Goal: Information Seeking & Learning: Learn about a topic

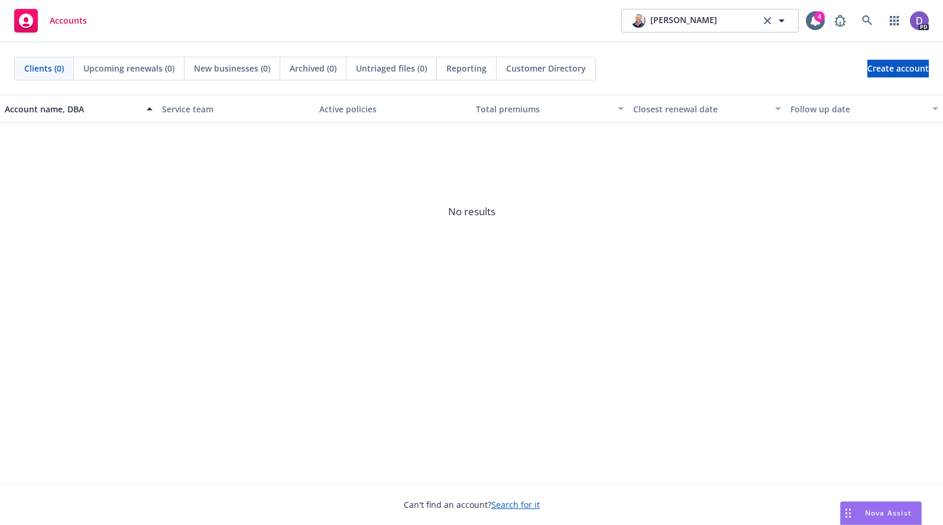
click at [76, 107] on div "Account name, DBA" at bounding box center [72, 109] width 135 height 12
click at [147, 111] on div "Account name, DBA" at bounding box center [79, 109] width 148 height 12
click at [783, 24] on icon "button" at bounding box center [781, 21] width 14 height 14
drag, startPoint x: 701, startPoint y: 24, endPoint x: 608, endPoint y: 19, distance: 93.5
click at [612, 25] on div "Accounts EXELIXIS No results 4 PD" at bounding box center [471, 21] width 943 height 43
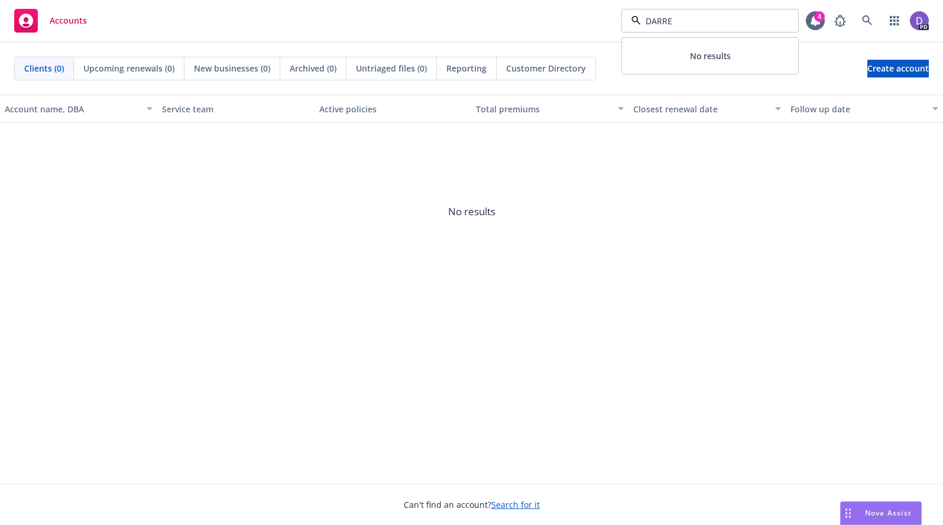
type input "DARREN"
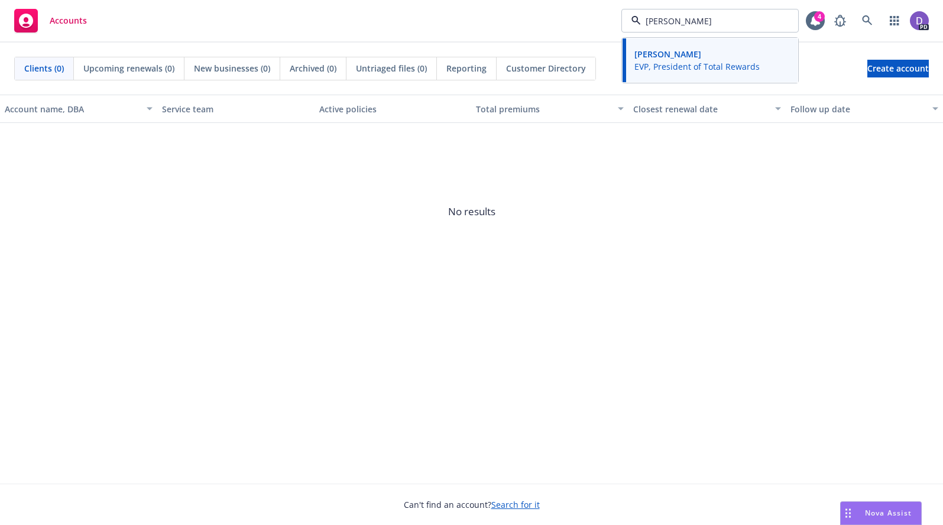
click at [710, 54] on span "Darren Brown" at bounding box center [696, 54] width 125 height 12
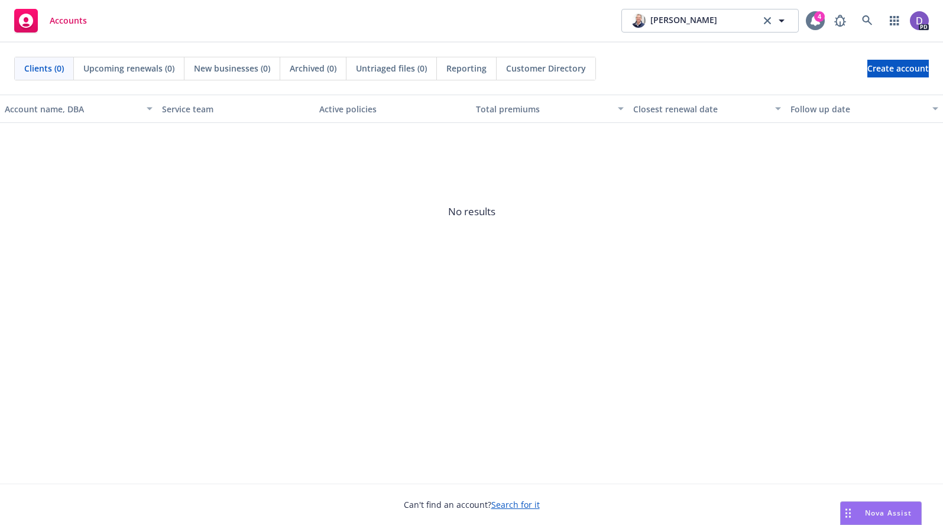
click at [816, 22] on icon at bounding box center [814, 20] width 9 height 11
click at [50, 70] on span "Clients (0)" at bounding box center [44, 68] width 40 height 12
click at [157, 67] on span "Upcoming renewals (0)" at bounding box center [128, 68] width 91 height 12
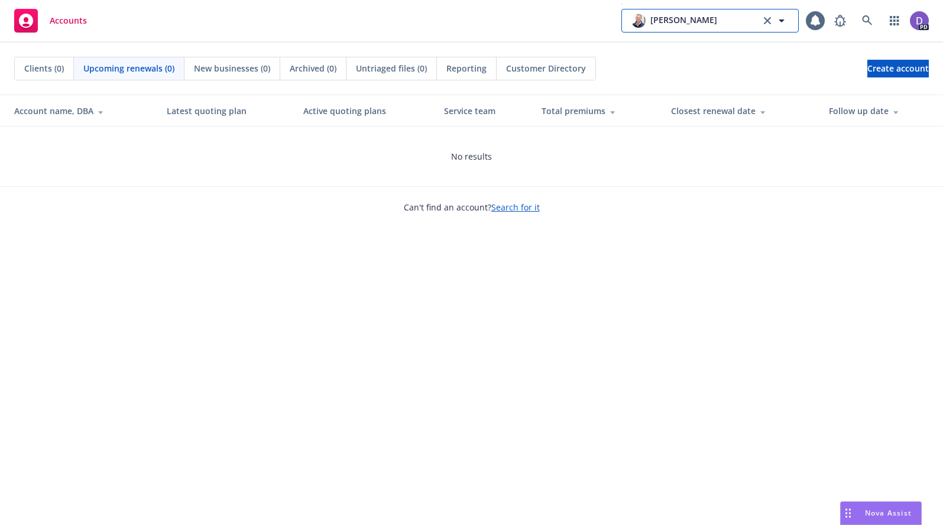
click at [783, 23] on icon "button" at bounding box center [781, 21] width 14 height 14
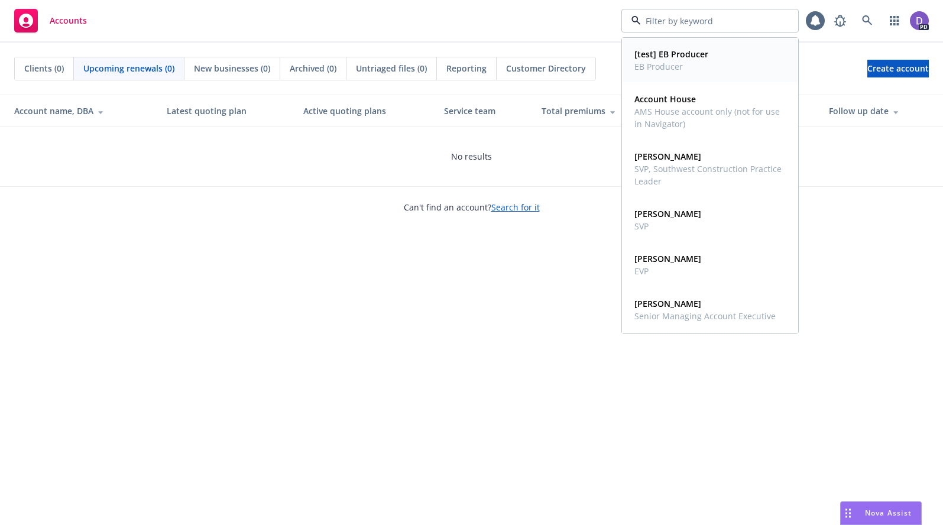
click at [672, 57] on strong "[test] EB Producer" at bounding box center [671, 53] width 74 height 11
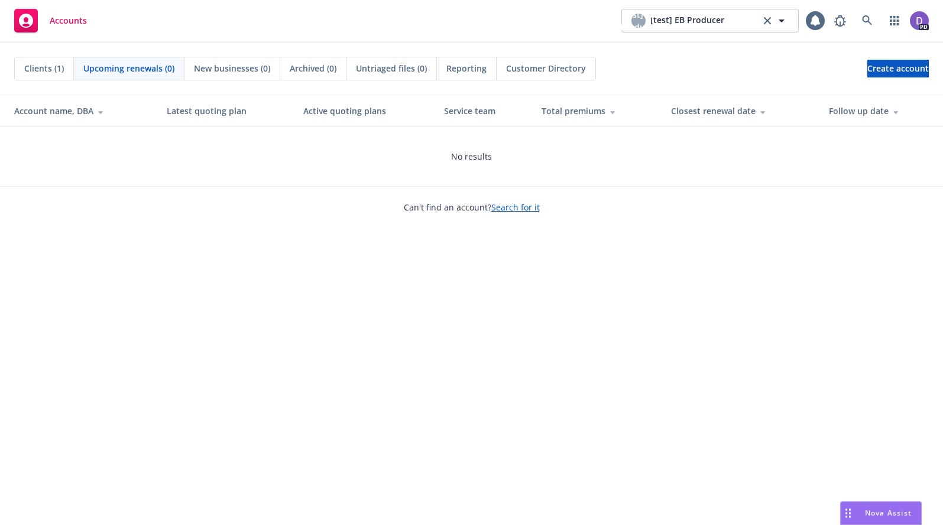
click at [223, 73] on span "New businesses (0)" at bounding box center [232, 68] width 76 height 12
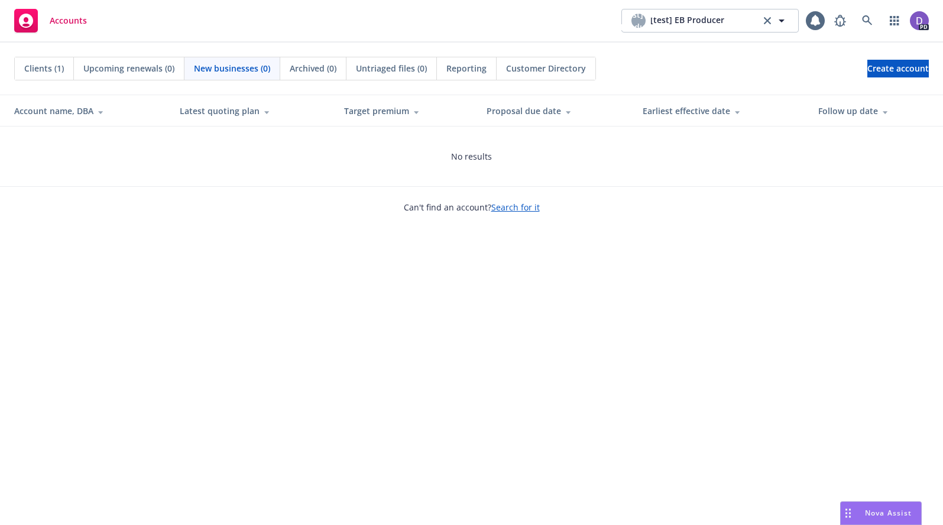
click at [97, 109] on div at bounding box center [98, 110] width 11 height 9
click at [98, 111] on div at bounding box center [98, 110] width 11 height 9
click at [60, 114] on div "Account name, DBA" at bounding box center [87, 111] width 147 height 12
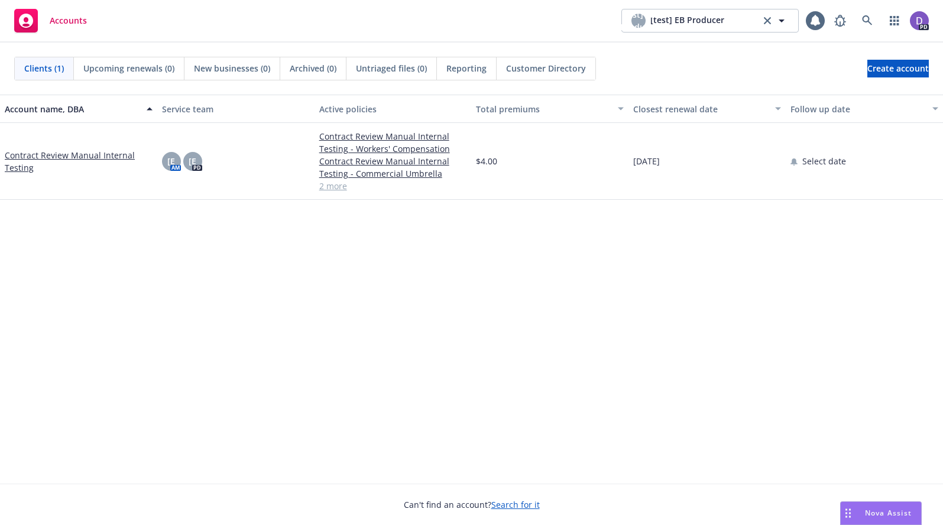
click at [40, 66] on span "Clients (1)" at bounding box center [44, 68] width 40 height 12
click at [67, 154] on link "Contract Review Manual Internal Testing" at bounding box center [79, 161] width 148 height 25
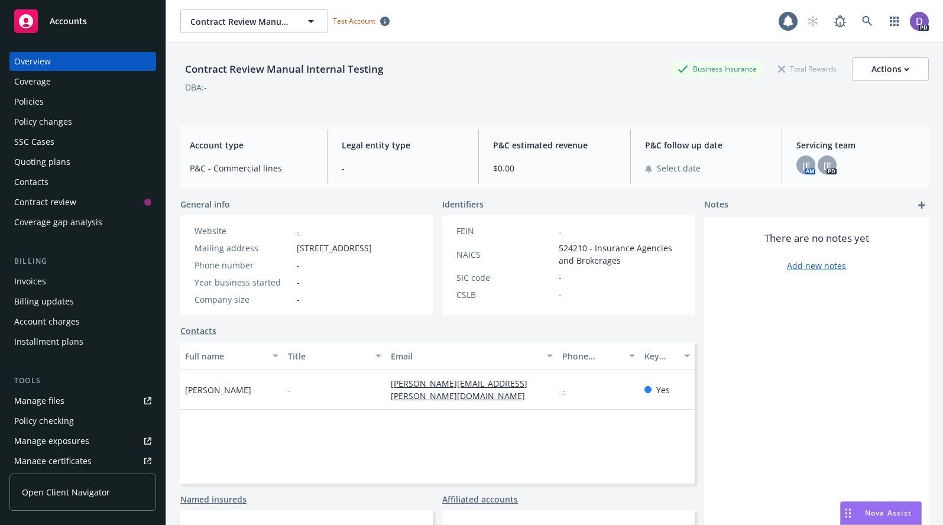
click at [80, 495] on span "Open Client Navigator" at bounding box center [66, 492] width 88 height 12
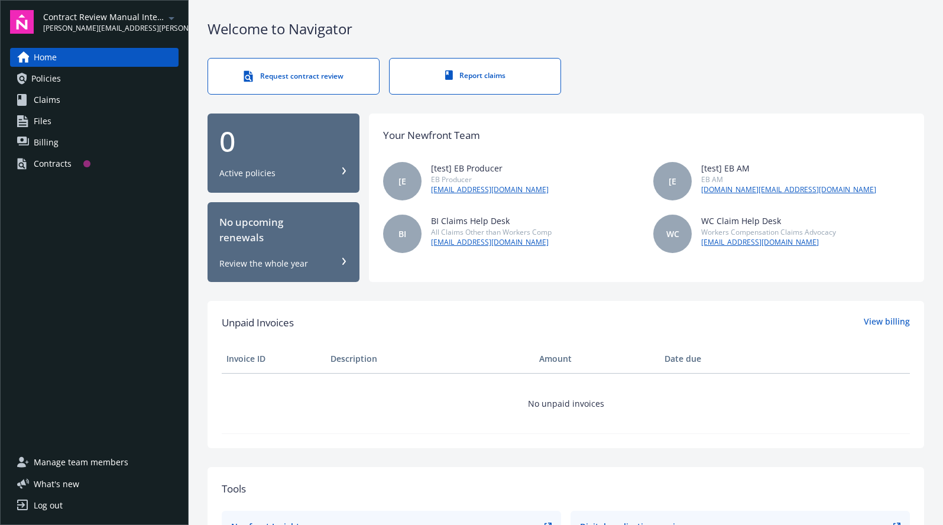
click at [173, 18] on icon "arrowDropDown" at bounding box center [171, 18] width 6 height 3
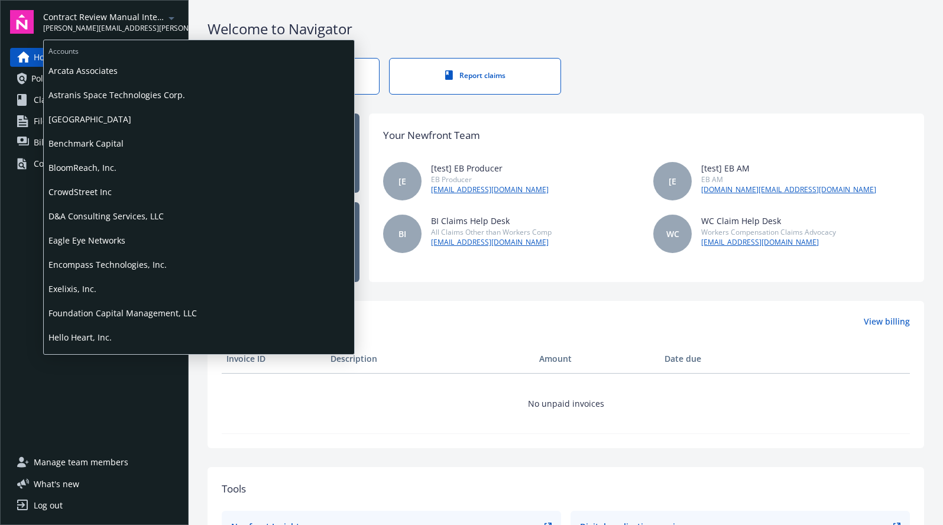
click at [120, 91] on span "Astranis Space Technologies Corp." at bounding box center [198, 95] width 301 height 24
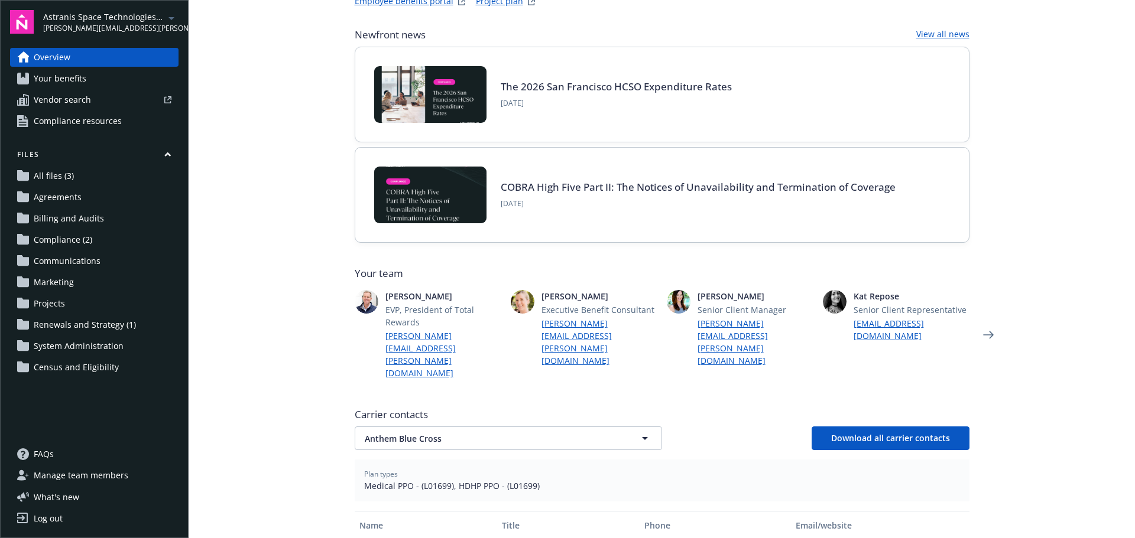
scroll to position [177, 0]
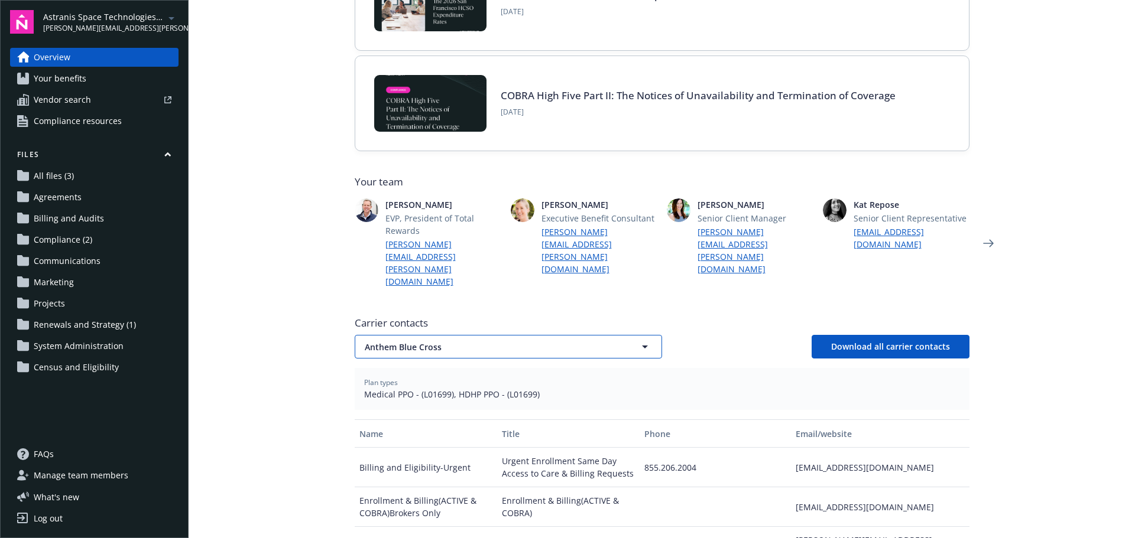
click at [646, 340] on icon "button" at bounding box center [645, 347] width 14 height 14
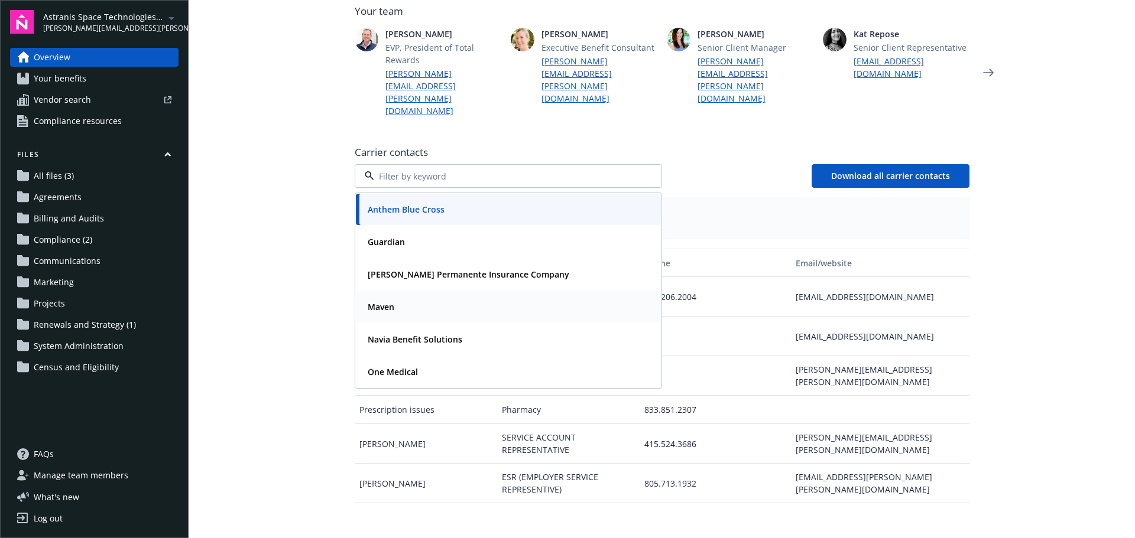
scroll to position [355, 0]
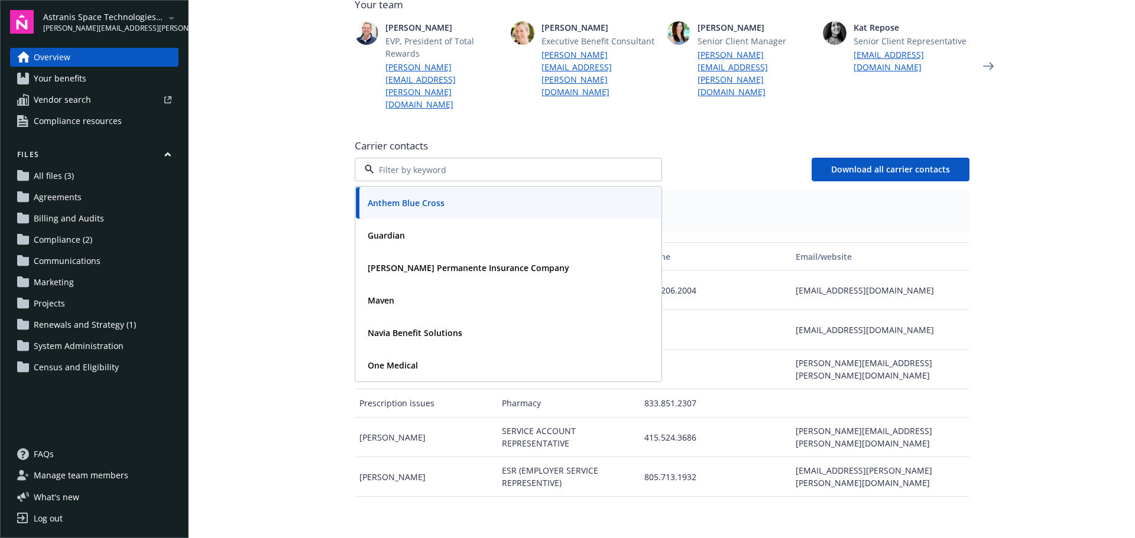
click at [942, 310] on main "Welcome to Navigator Employee benefits portal Project plan Newfront news View a…" at bounding box center [662, 269] width 946 height 538
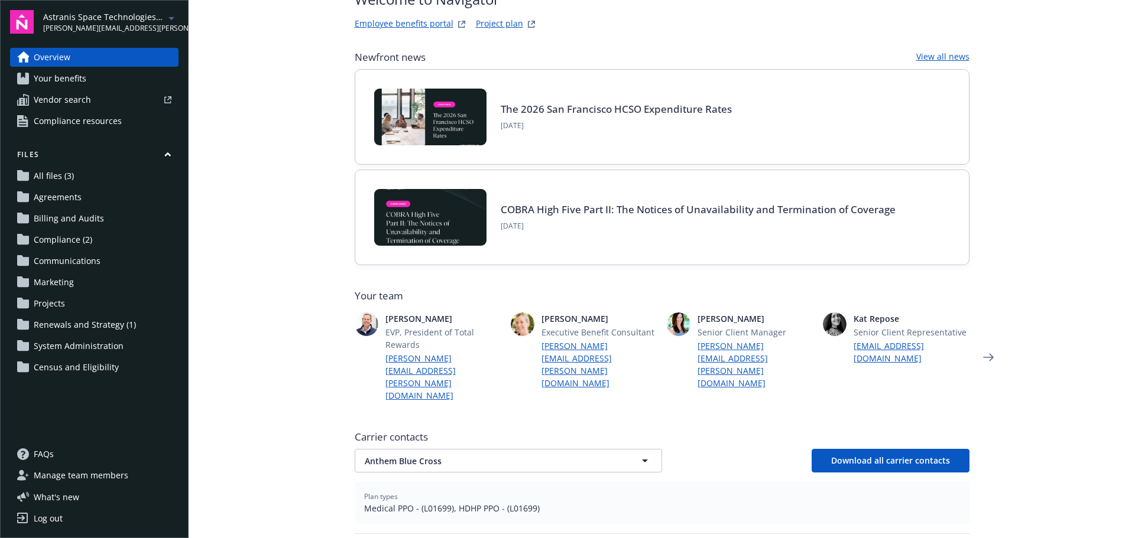
scroll to position [0, 0]
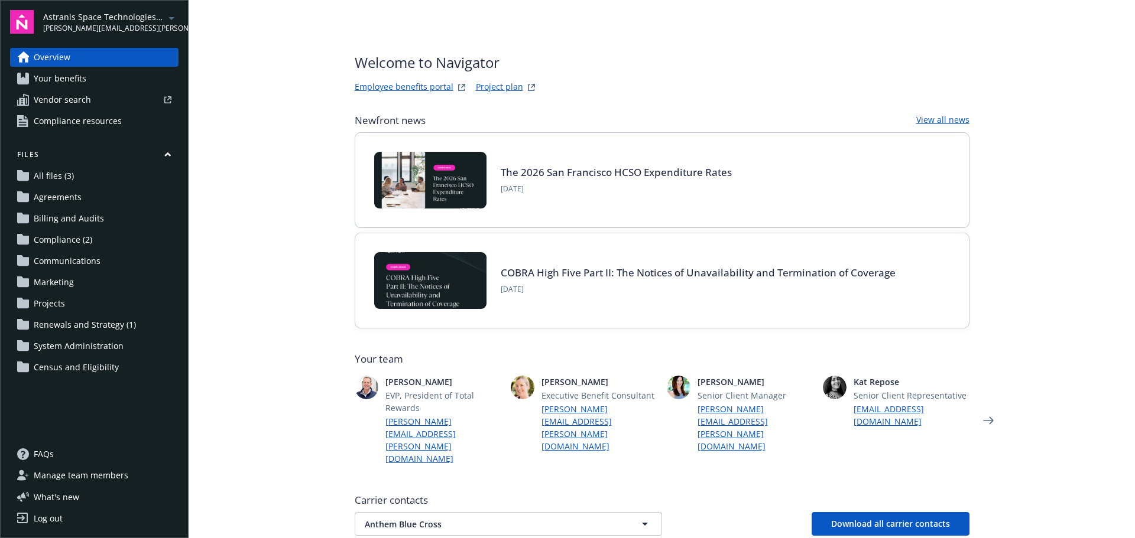
click at [70, 79] on span "Your benefits" at bounding box center [60, 78] width 53 height 19
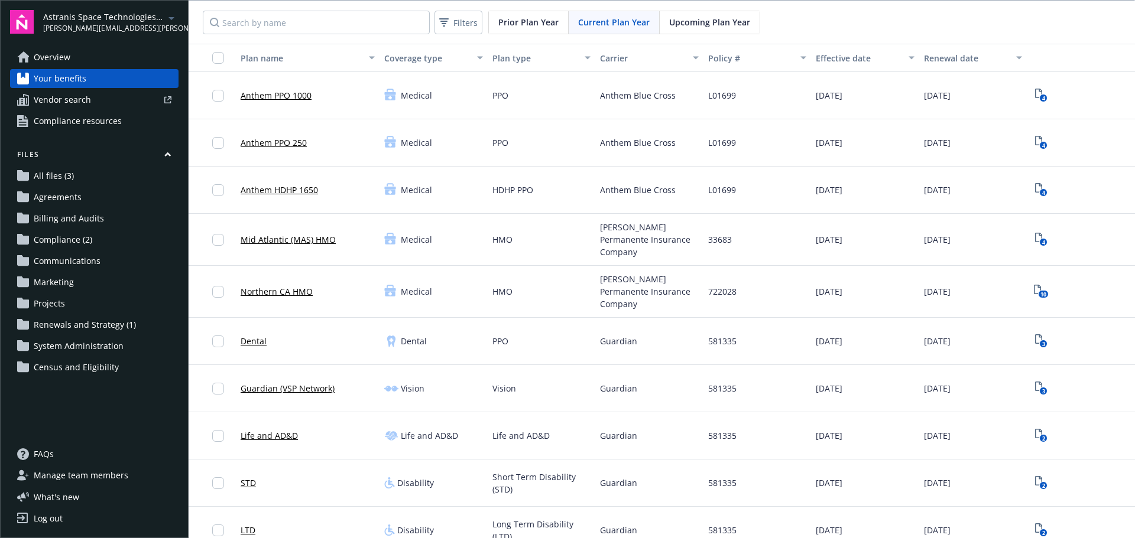
click at [531, 23] on span "Prior Plan Year" at bounding box center [528, 22] width 60 height 12
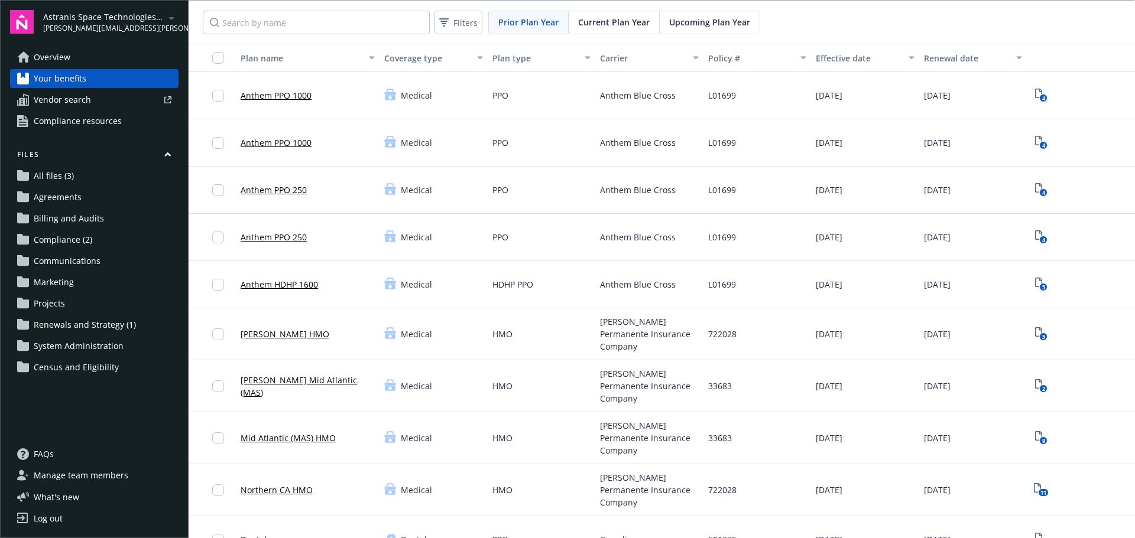
click at [601, 20] on span "Current Plan Year" at bounding box center [614, 22] width 72 height 12
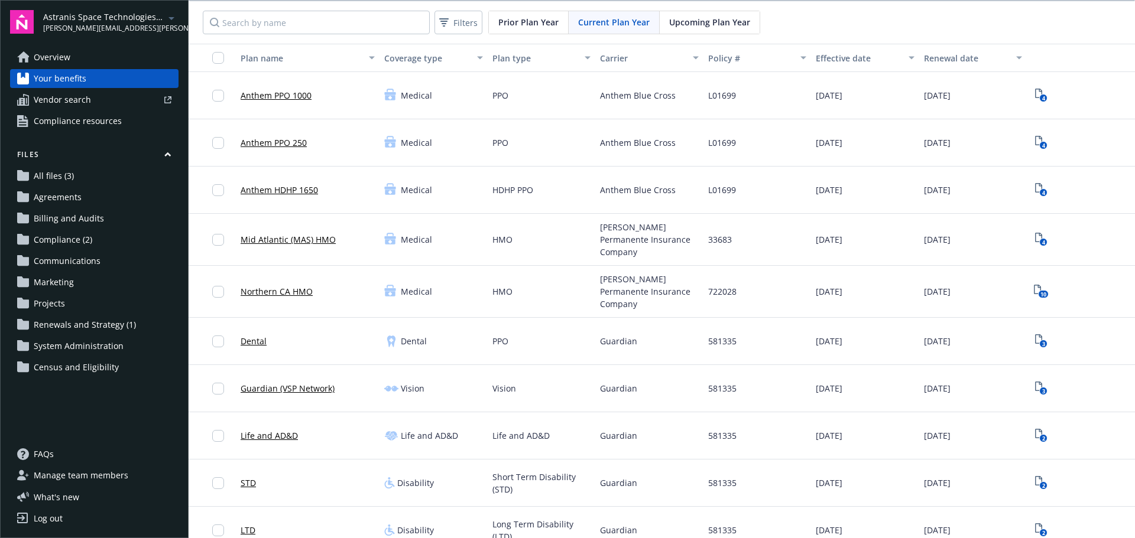
click at [699, 24] on span "Upcoming Plan Year" at bounding box center [709, 22] width 81 height 12
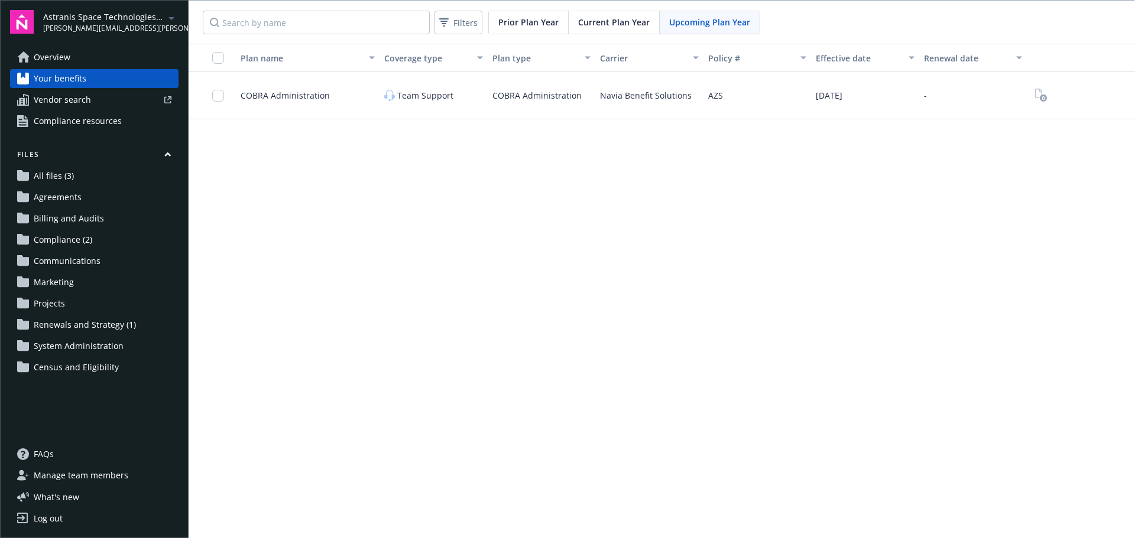
click at [614, 22] on span "Current Plan Year" at bounding box center [614, 22] width 72 height 12
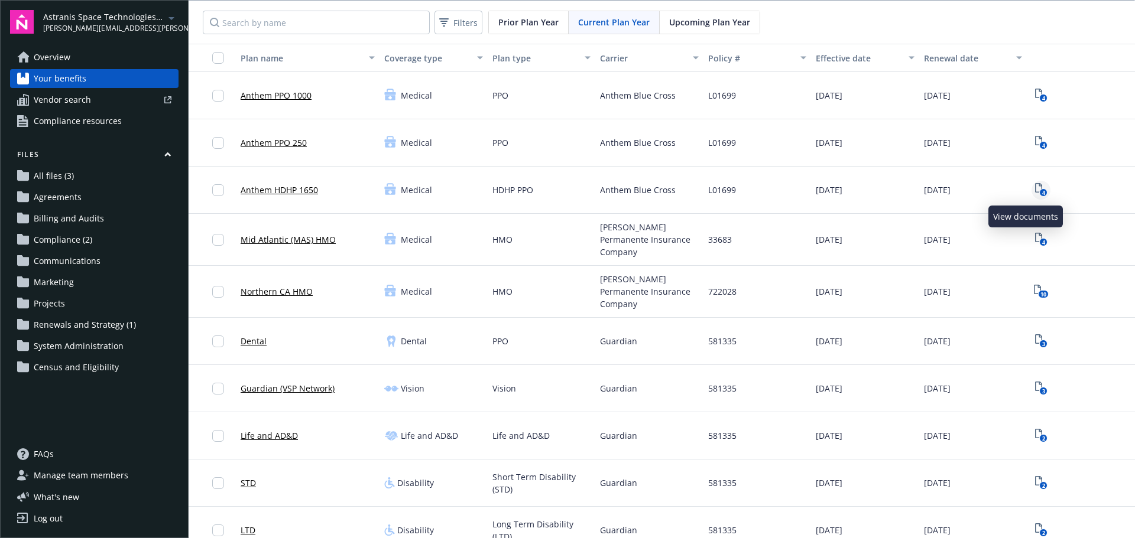
click at [942, 189] on icon "4" at bounding box center [1041, 190] width 12 height 14
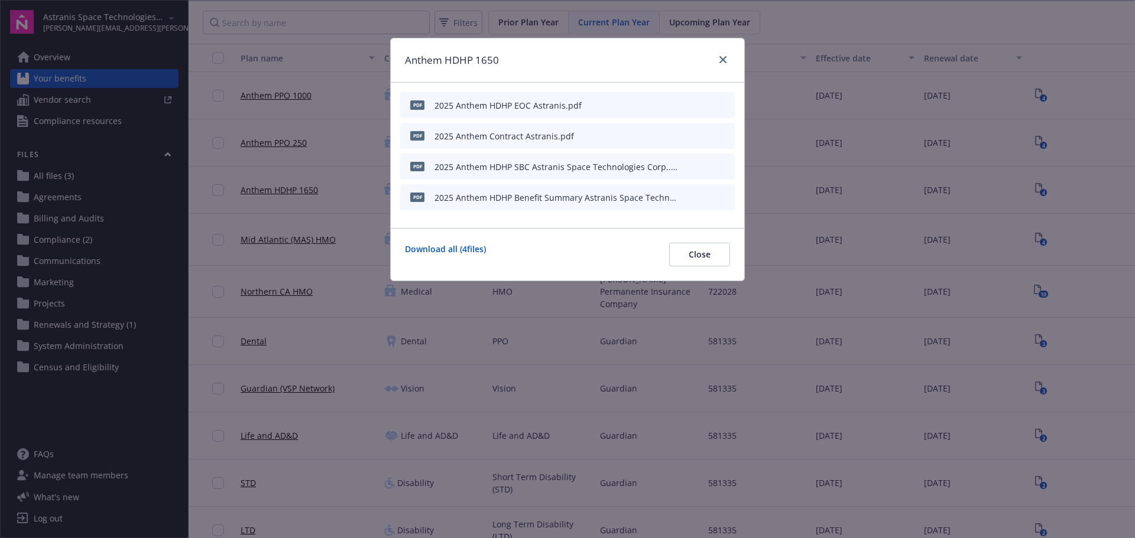
click at [498, 106] on div "2025 Anthem HDHP EOC Astranis.pdf" at bounding box center [507, 105] width 147 height 12
click at [721, 64] on link "close" at bounding box center [723, 60] width 14 height 14
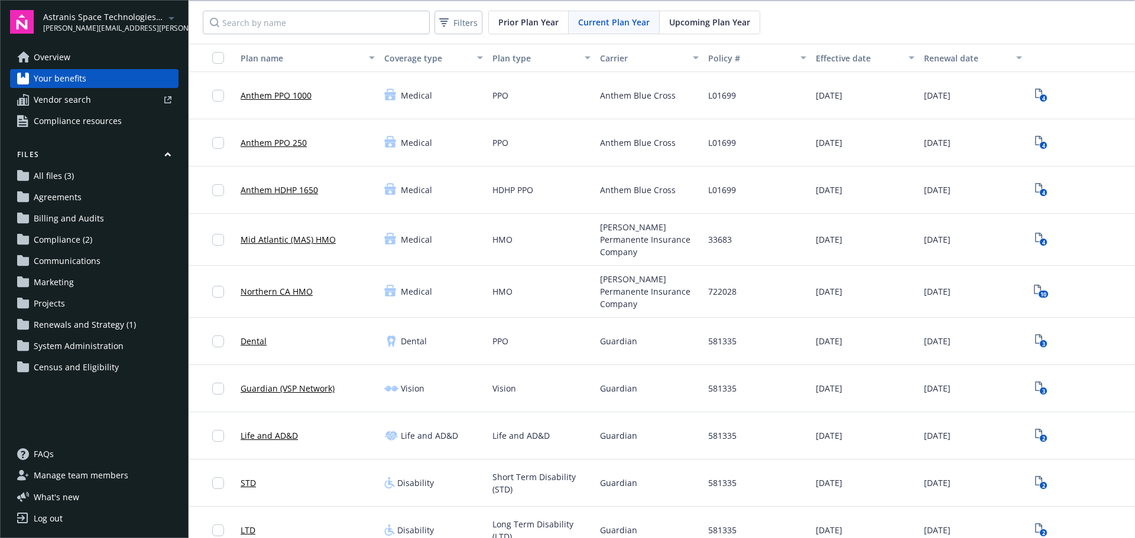
click at [282, 140] on link "Anthem PPO 250" at bounding box center [274, 143] width 66 height 12
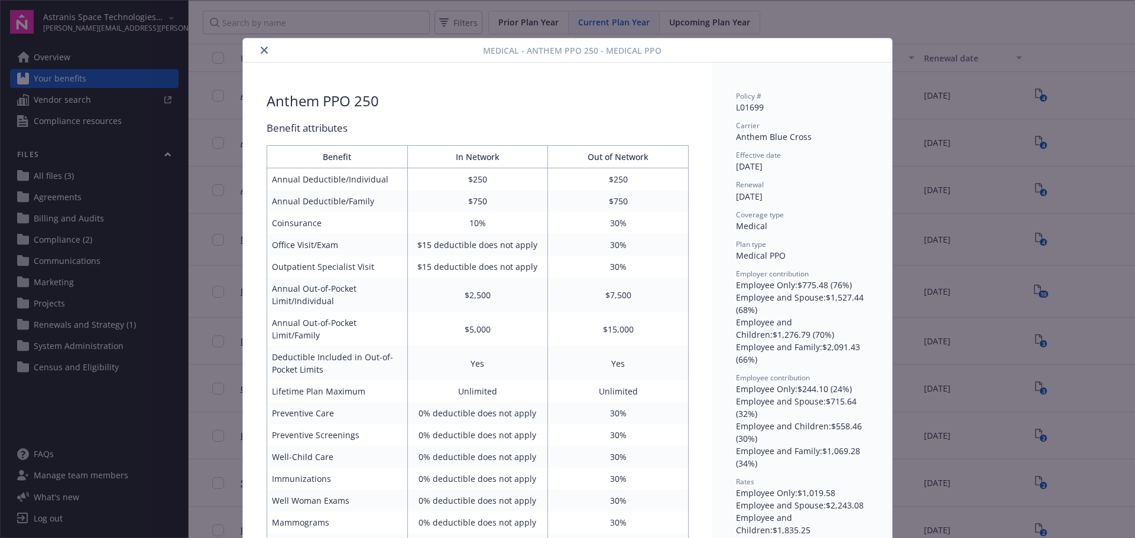
click at [261, 48] on icon "close" at bounding box center [264, 50] width 7 height 7
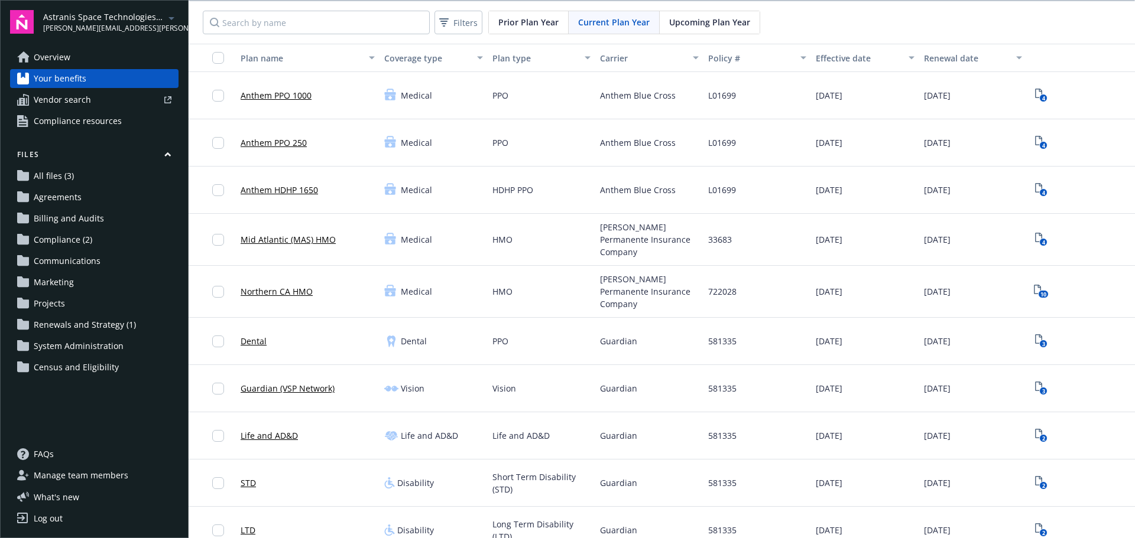
click at [52, 62] on span "Overview" at bounding box center [52, 57] width 37 height 19
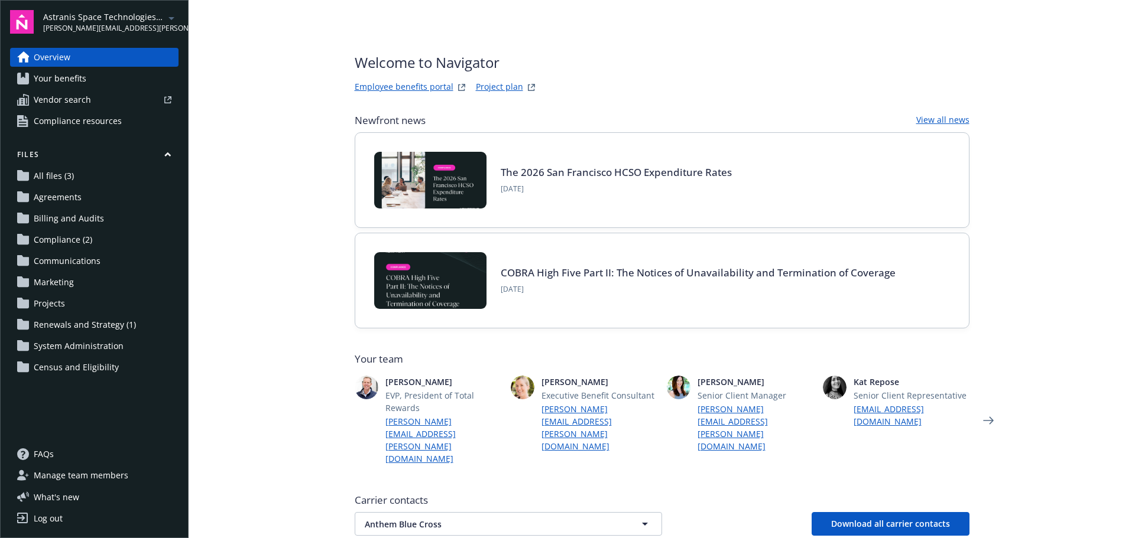
click at [397, 82] on link "Employee benefits portal" at bounding box center [404, 87] width 99 height 14
click at [73, 102] on span "Vendor search" at bounding box center [62, 99] width 57 height 19
click at [60, 177] on span "All files (3)" at bounding box center [54, 176] width 40 height 19
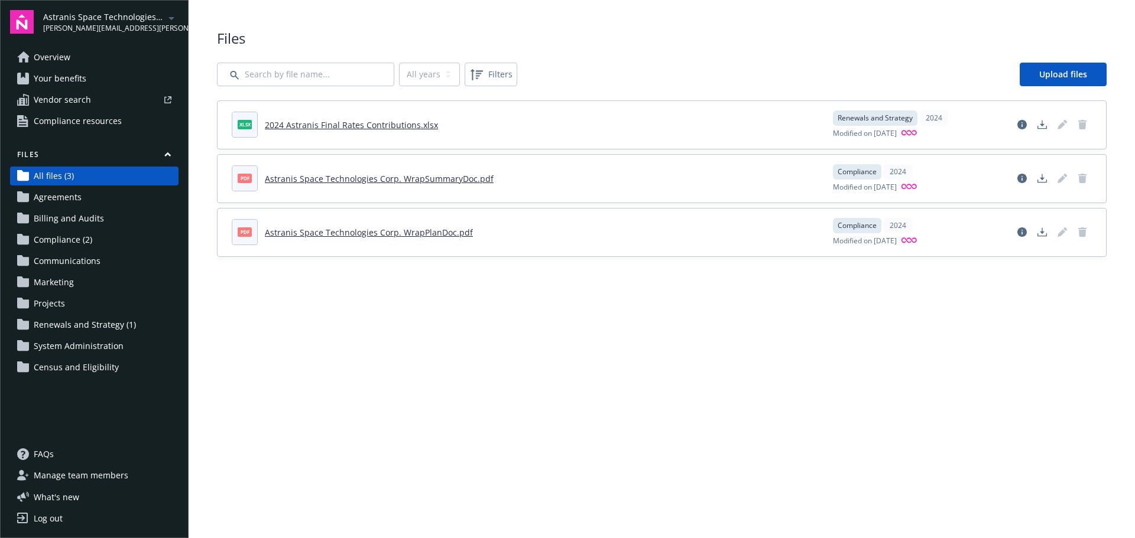
click at [70, 194] on span "Agreements" at bounding box center [58, 197] width 48 height 19
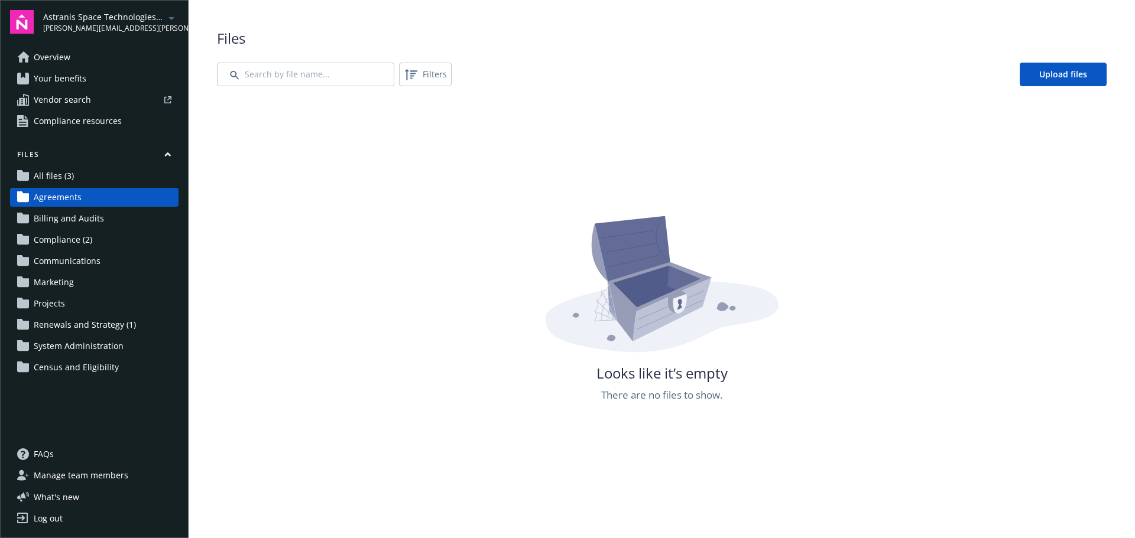
click at [72, 213] on span "Billing and Audits" at bounding box center [69, 218] width 70 height 19
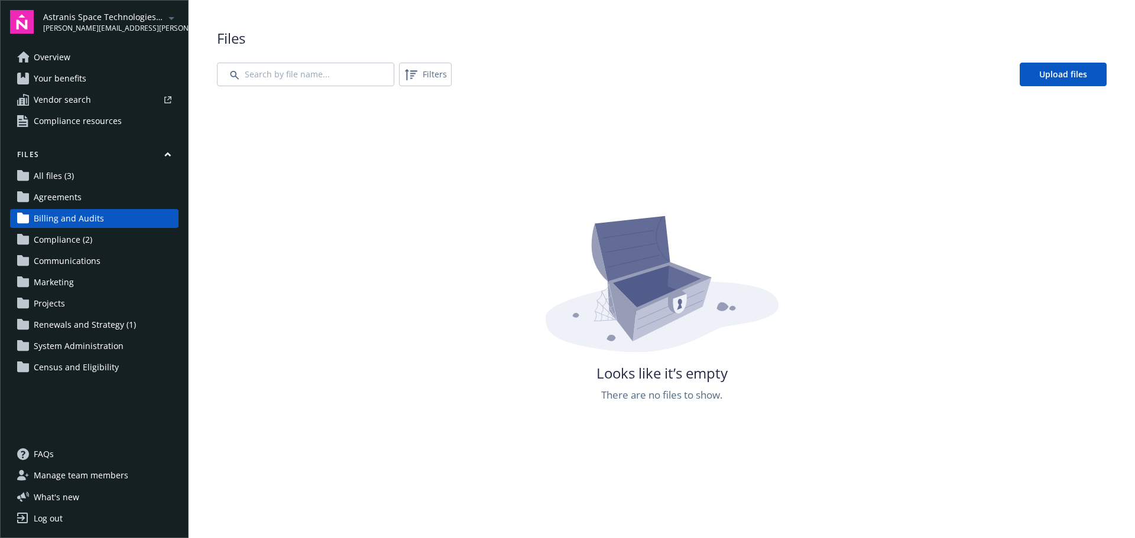
click at [65, 240] on span "Compliance (2)" at bounding box center [63, 240] width 59 height 19
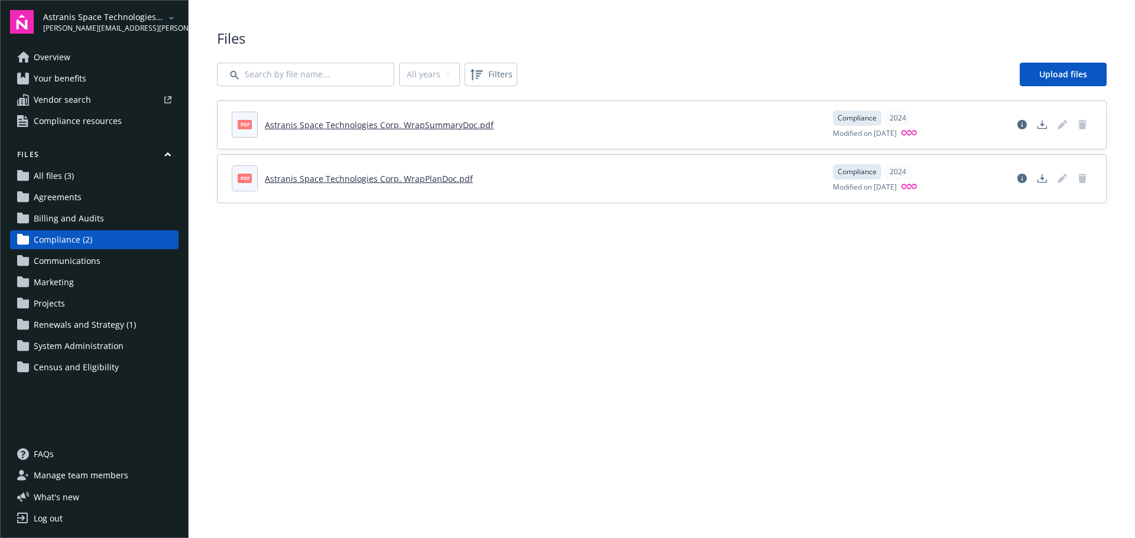
click at [87, 320] on span "Renewals and Strategy (1)" at bounding box center [85, 325] width 102 height 19
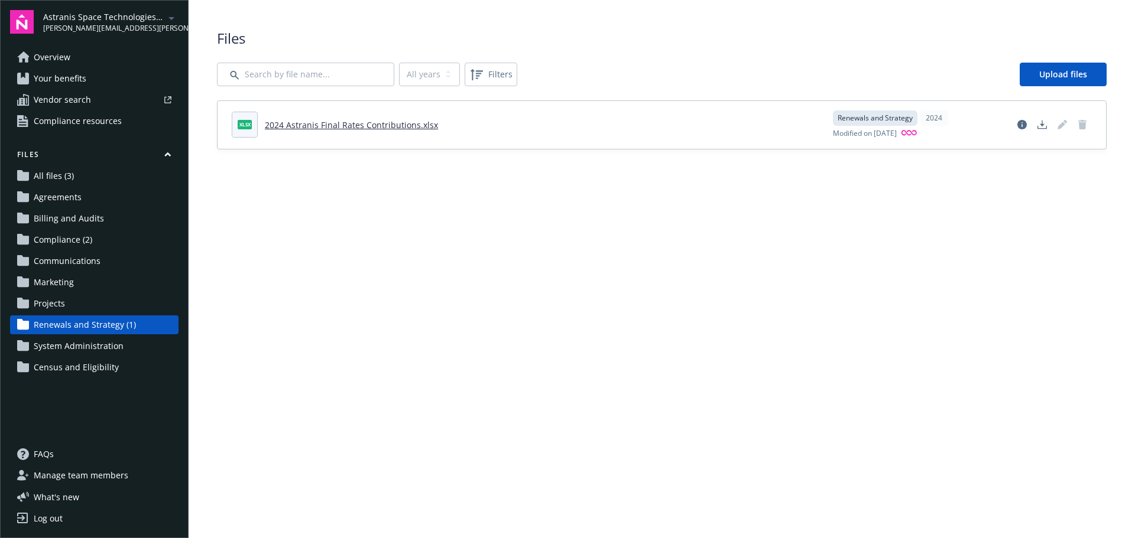
click at [66, 58] on span "Overview" at bounding box center [52, 57] width 37 height 19
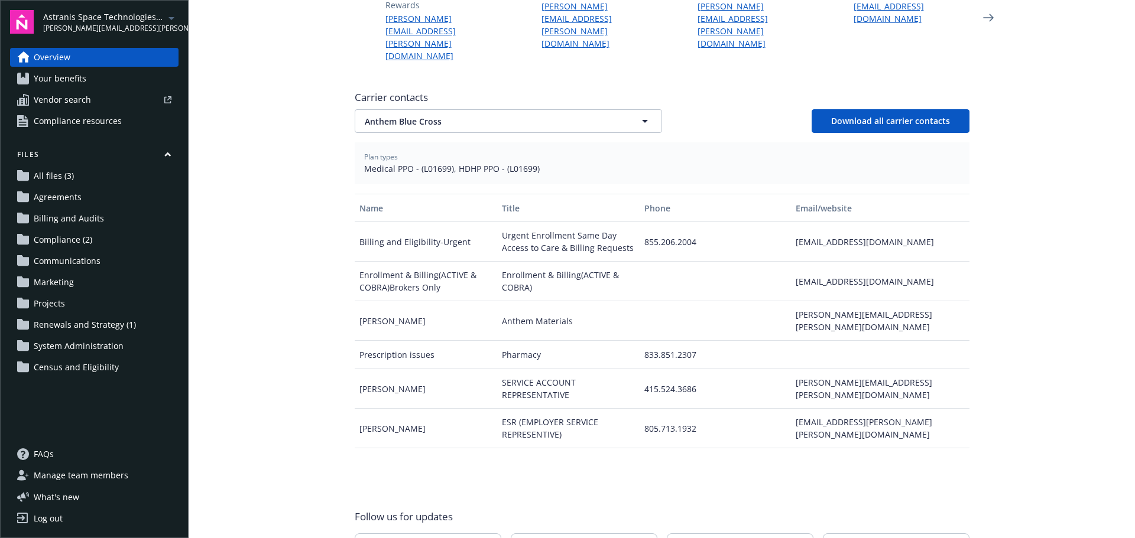
scroll to position [447, 0]
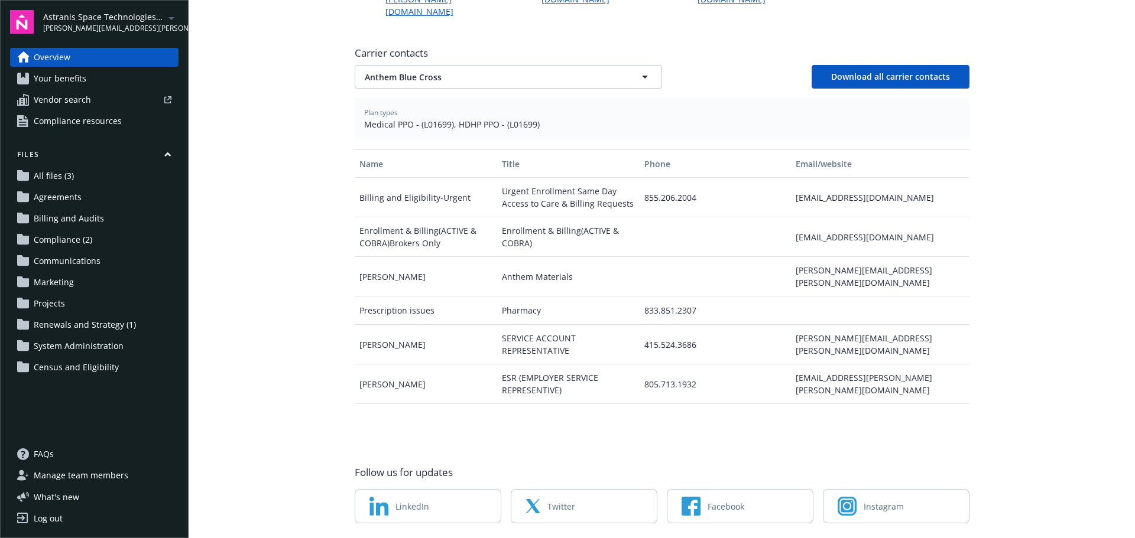
click at [81, 365] on span "Census and Eligibility" at bounding box center [76, 367] width 85 height 19
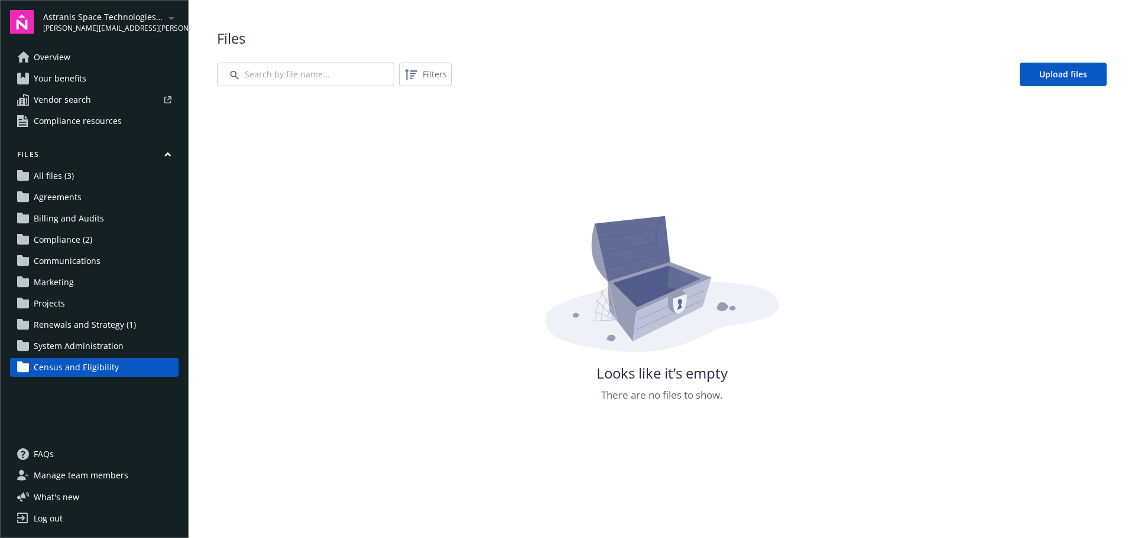
click at [78, 347] on span "System Administration" at bounding box center [79, 346] width 90 height 19
click at [85, 324] on span "Renewals and Strategy (1)" at bounding box center [85, 325] width 102 height 19
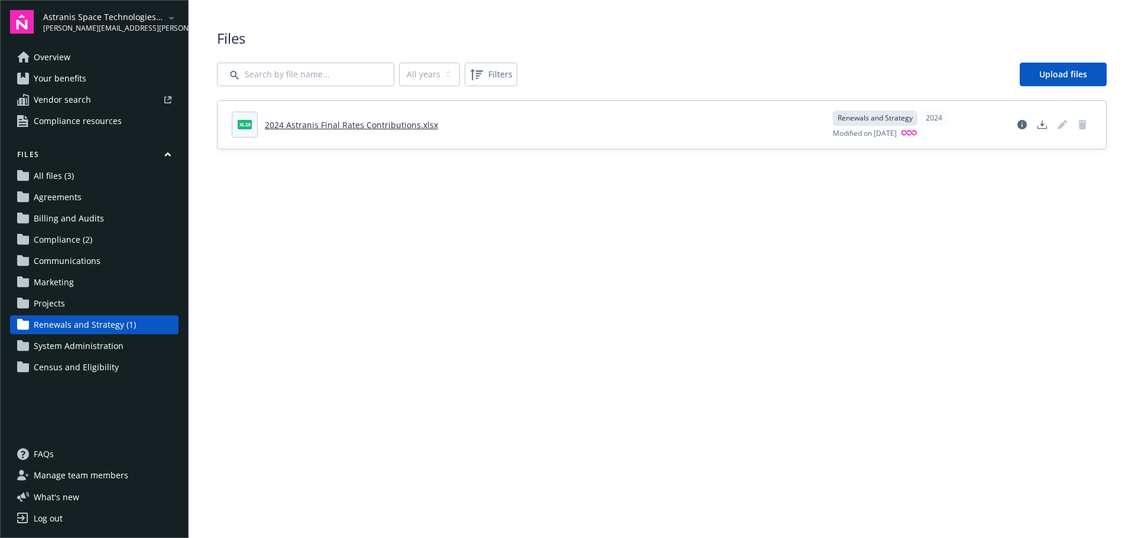
click at [57, 54] on span "Overview" at bounding box center [52, 57] width 37 height 19
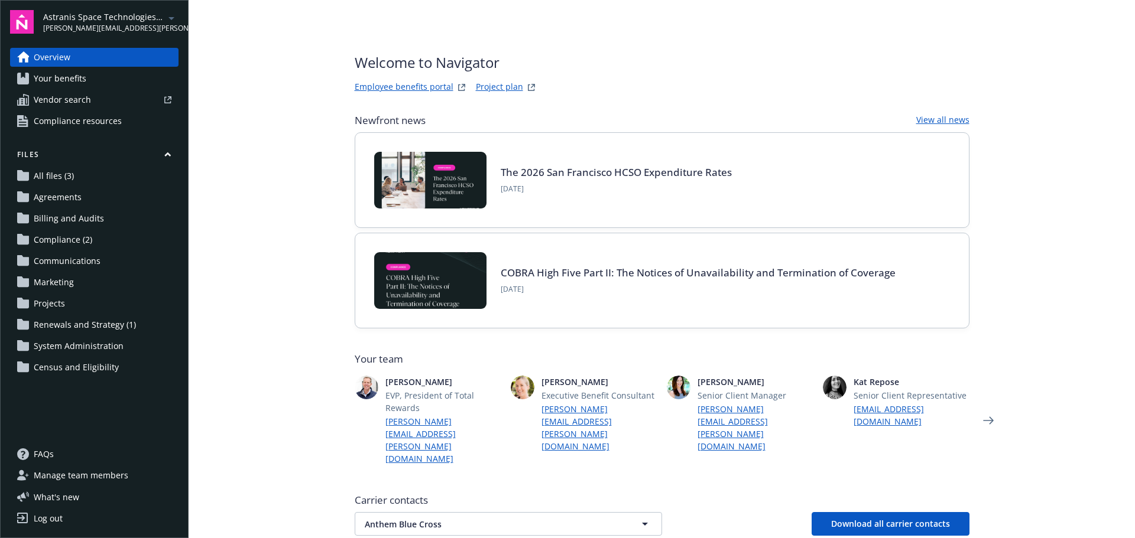
click at [66, 101] on span "Vendor search" at bounding box center [62, 99] width 57 height 19
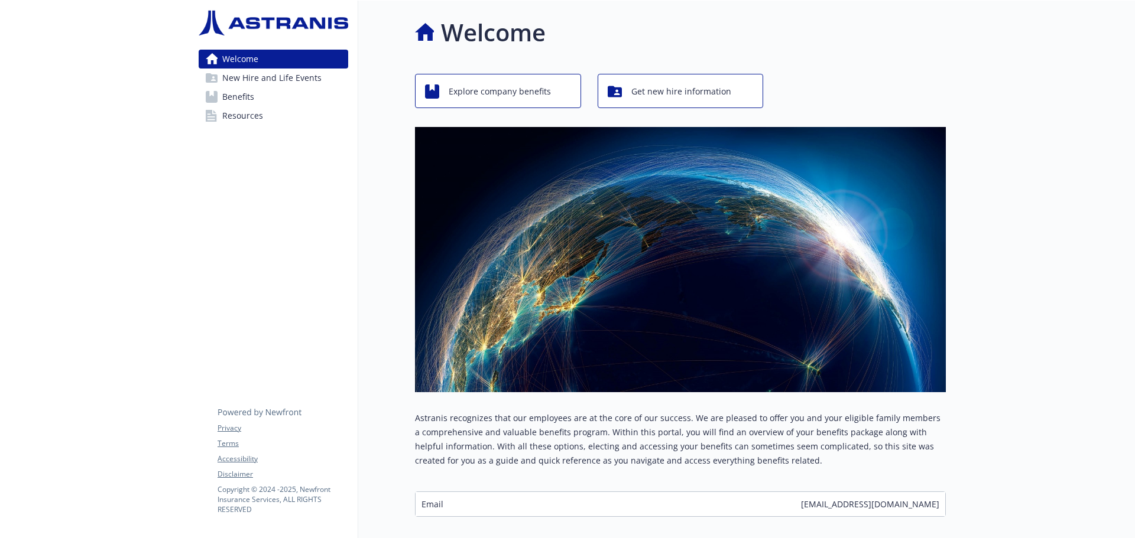
click at [291, 79] on span "New Hire and Life Events" at bounding box center [271, 78] width 99 height 19
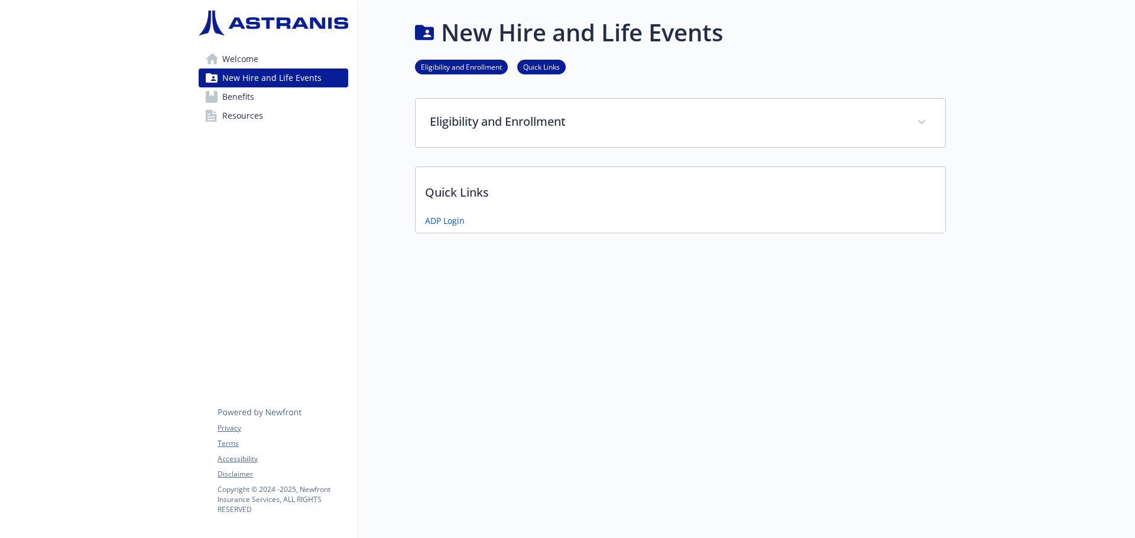
click at [244, 101] on span "Benefits" at bounding box center [238, 96] width 32 height 19
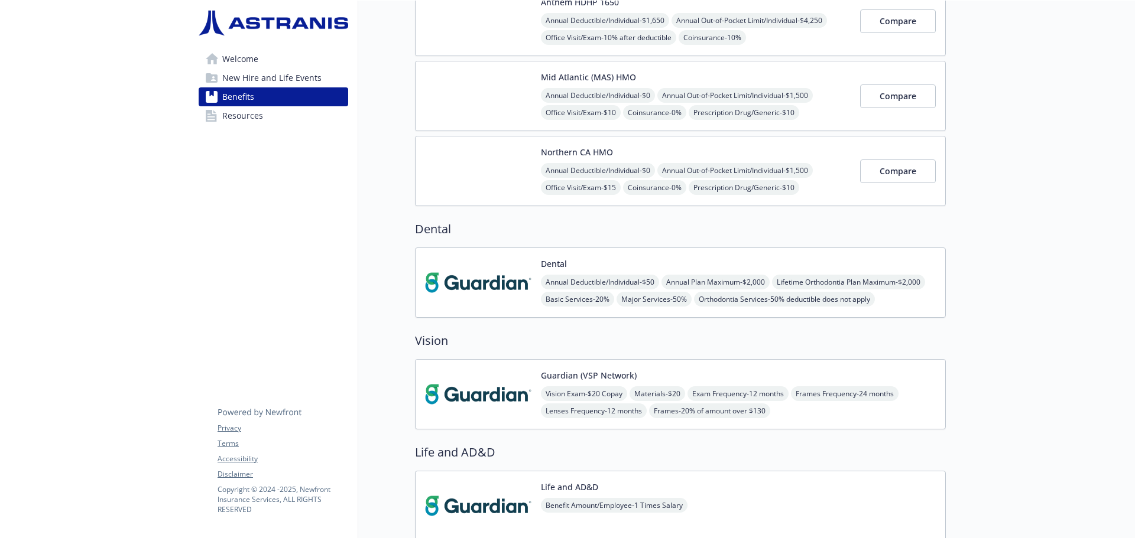
scroll to position [59, 0]
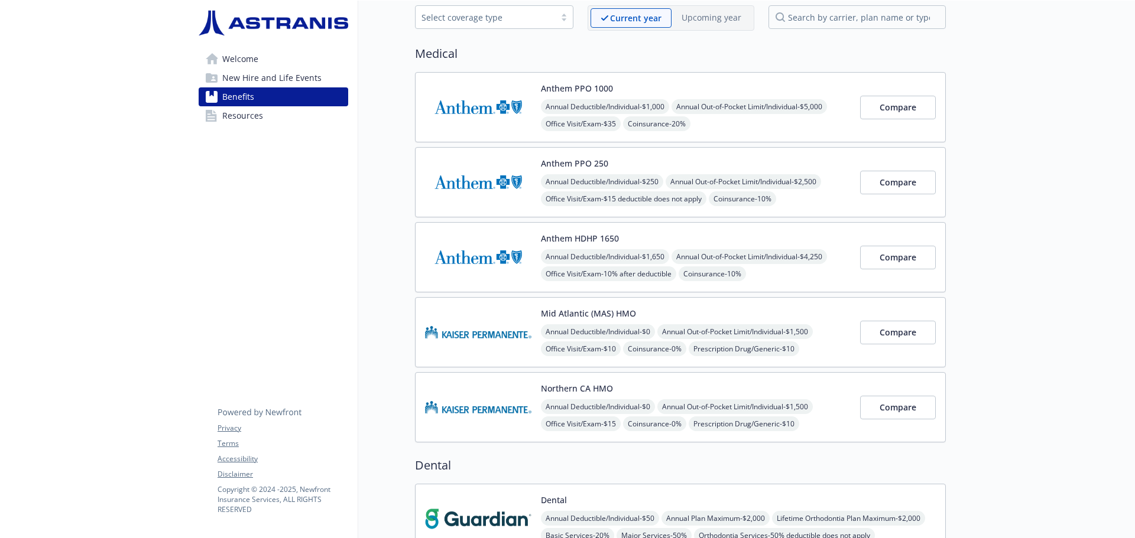
click at [249, 118] on span "Resources" at bounding box center [242, 115] width 41 height 19
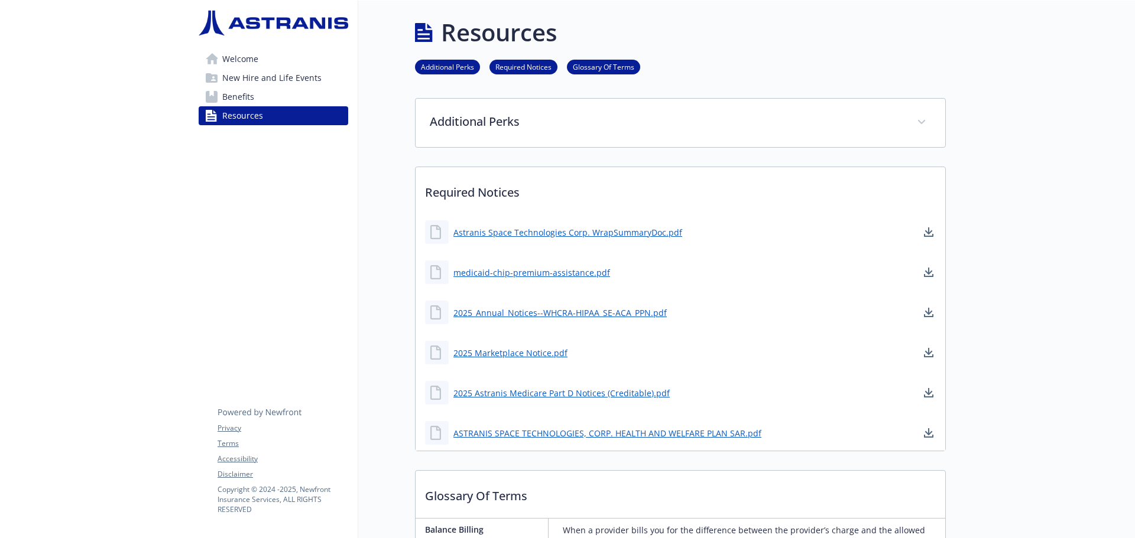
click at [441, 69] on link "Additional Perks" at bounding box center [447, 66] width 65 height 11
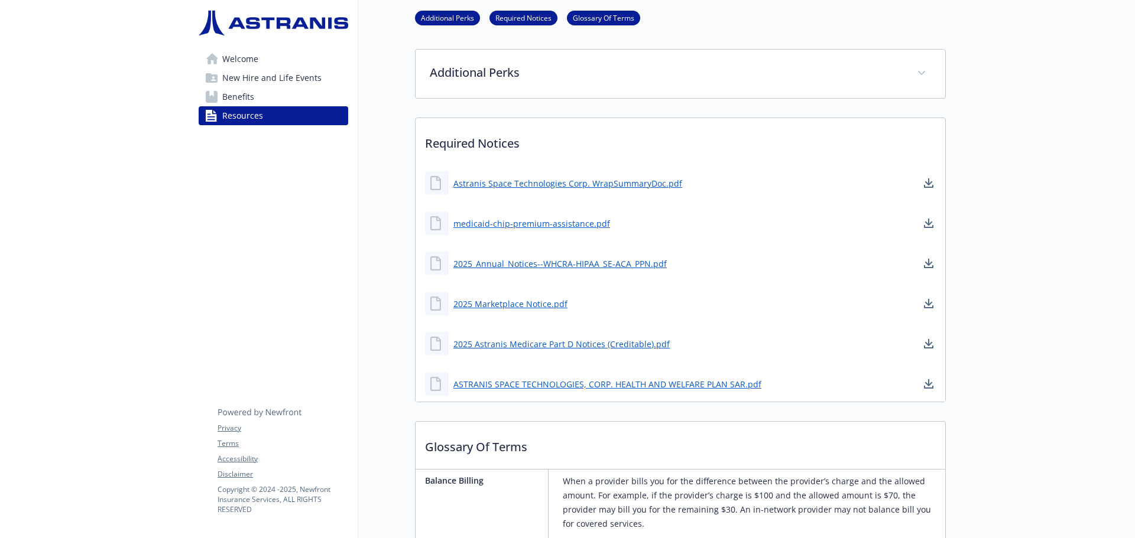
scroll to position [61, 9]
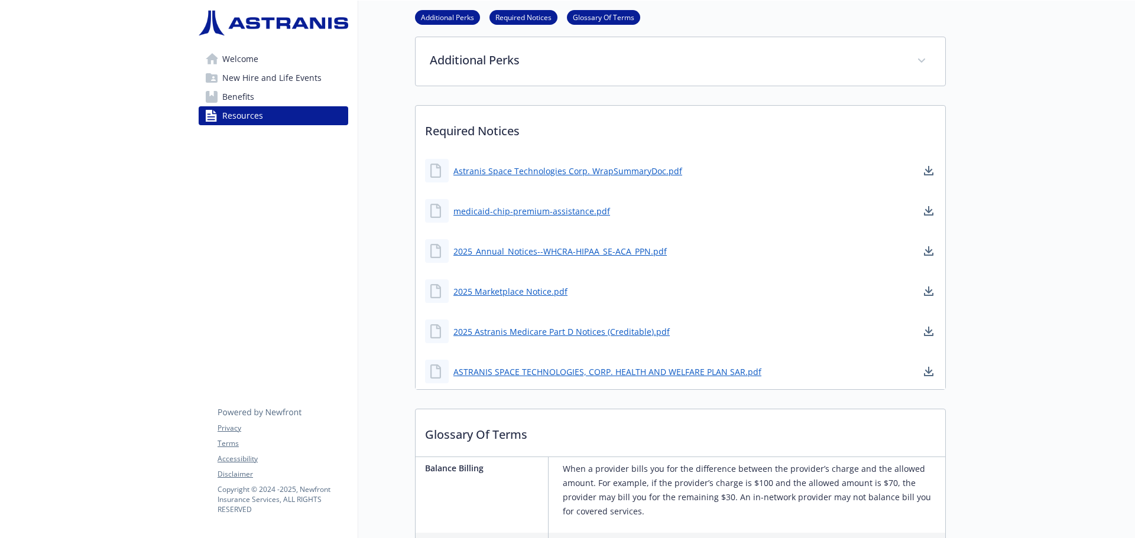
click at [233, 54] on span "Welcome" at bounding box center [240, 59] width 36 height 19
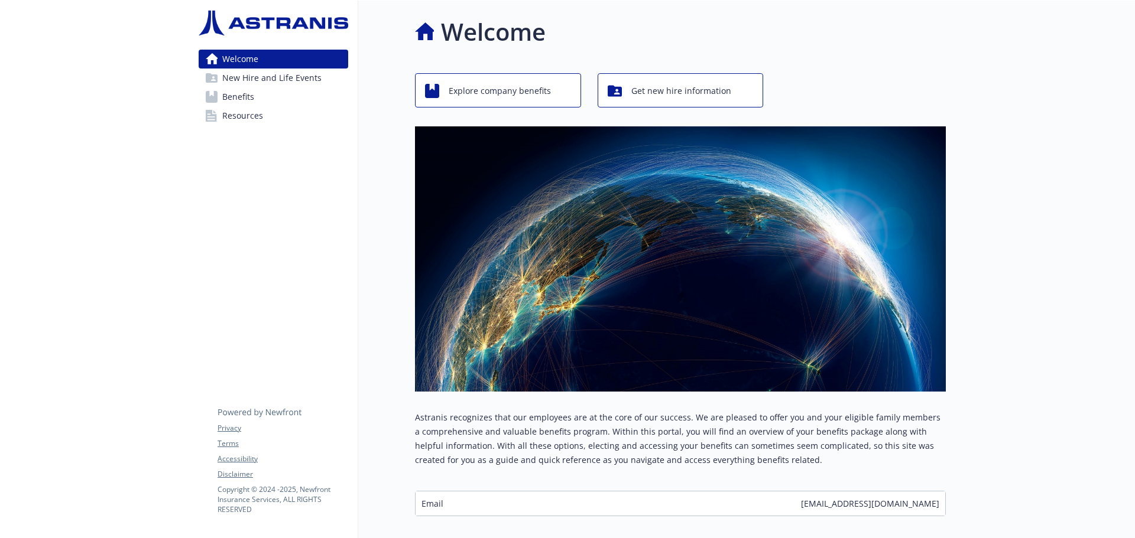
scroll to position [0, 9]
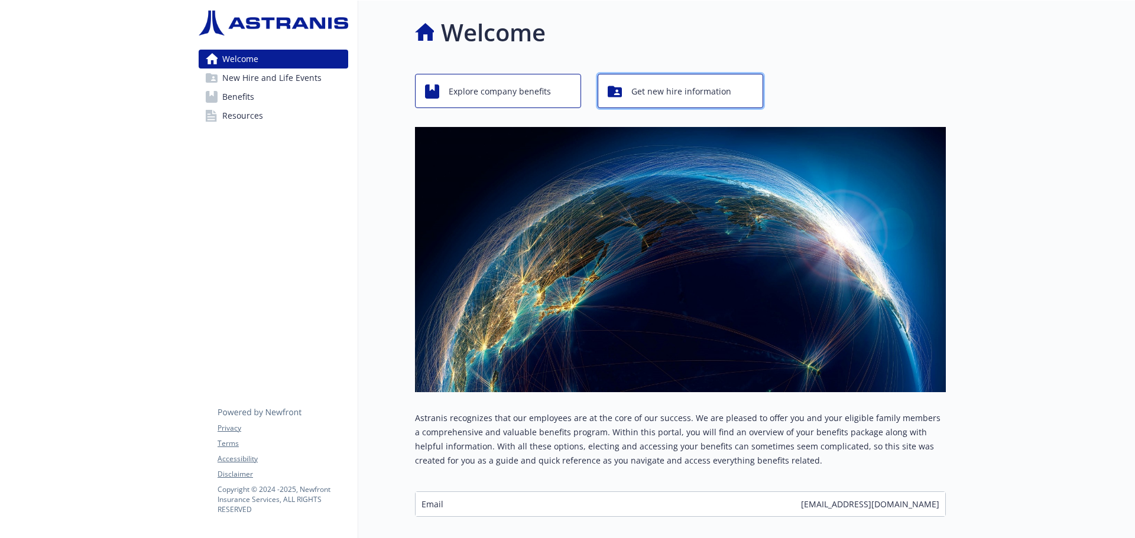
click at [638, 88] on span "Get new hire information" at bounding box center [681, 91] width 100 height 22
